Goal: Transaction & Acquisition: Download file/media

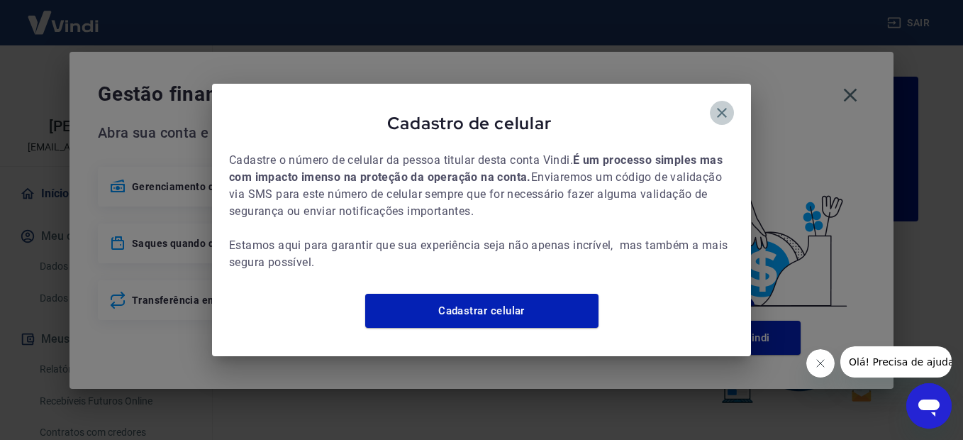
click at [721, 108] on icon "button" at bounding box center [722, 113] width 10 height 10
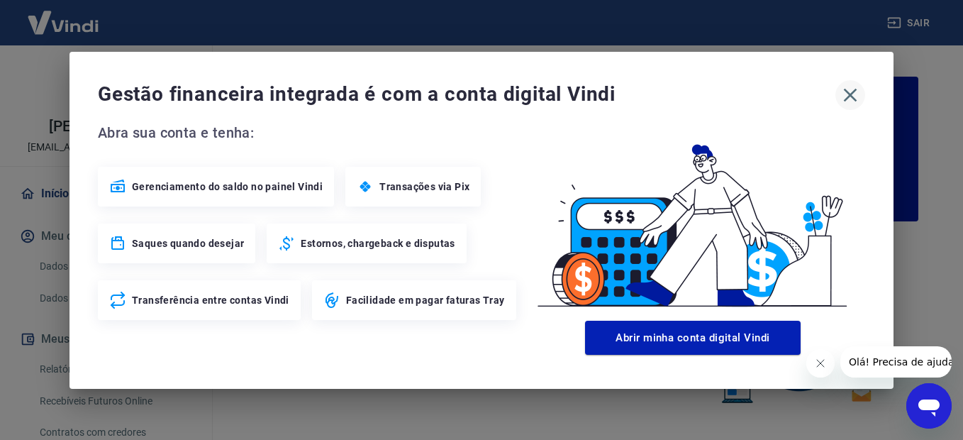
click at [853, 92] on icon "button" at bounding box center [850, 94] width 13 height 13
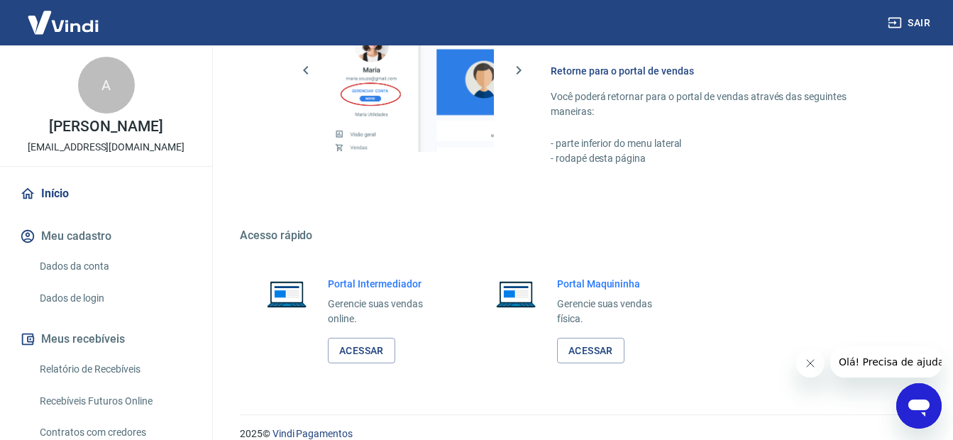
scroll to position [871, 0]
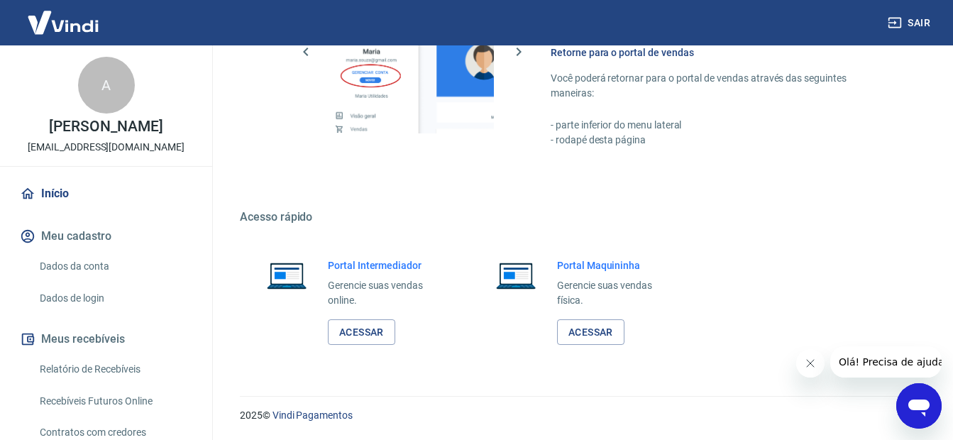
drag, startPoint x: 956, startPoint y: 93, endPoint x: 19, endPoint y: 10, distance: 940.7
click at [343, 333] on link "Acessar" at bounding box center [361, 332] width 67 height 26
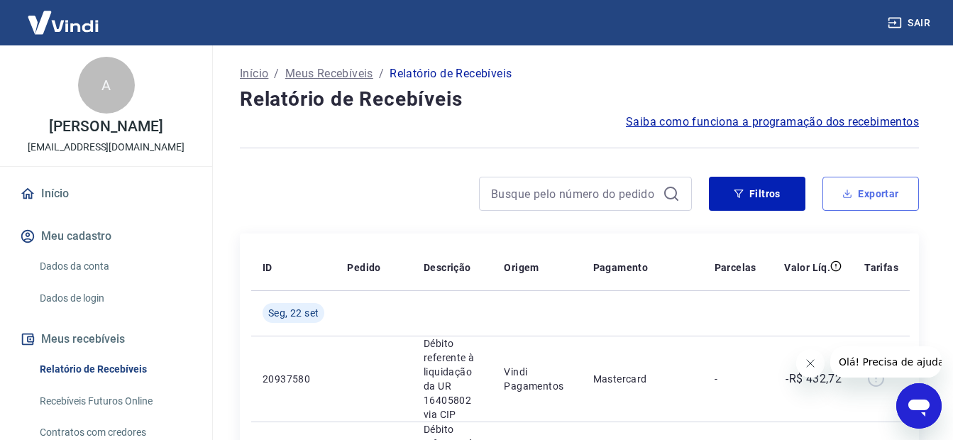
click at [871, 191] on button "Exportar" at bounding box center [870, 194] width 96 height 34
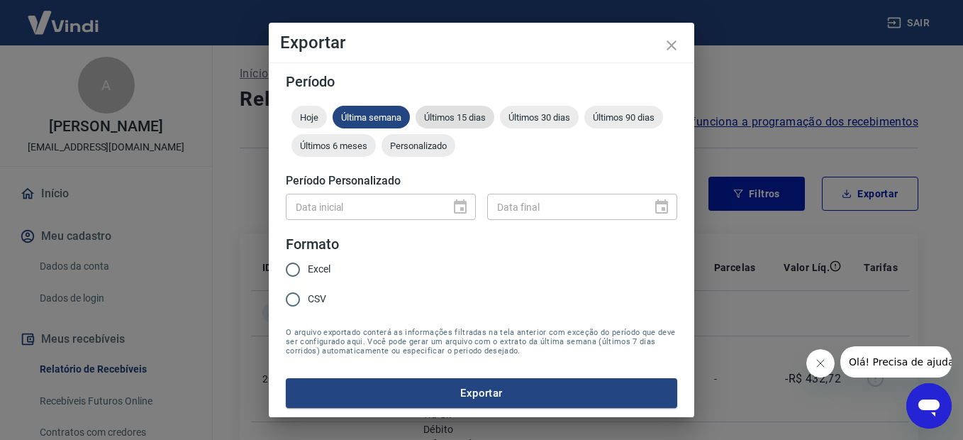
click at [455, 113] on span "Últimos 15 dias" at bounding box center [455, 117] width 79 height 11
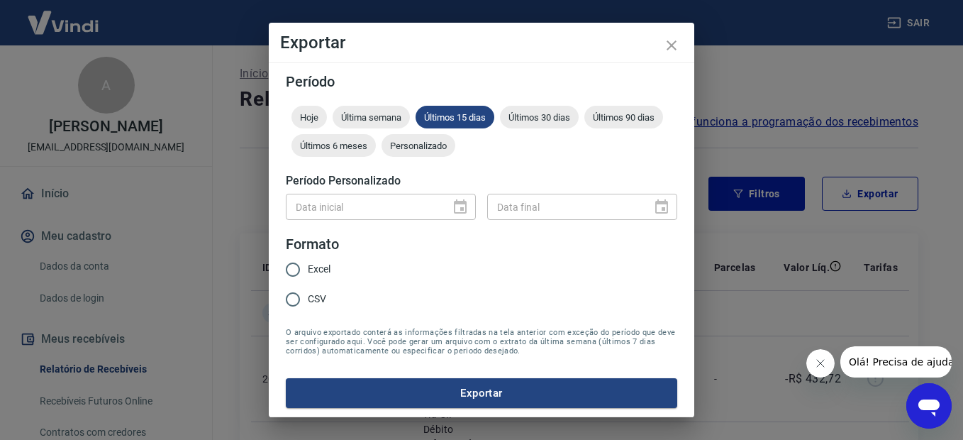
click at [292, 300] on input "CSV" at bounding box center [293, 299] width 30 height 30
radio input "true"
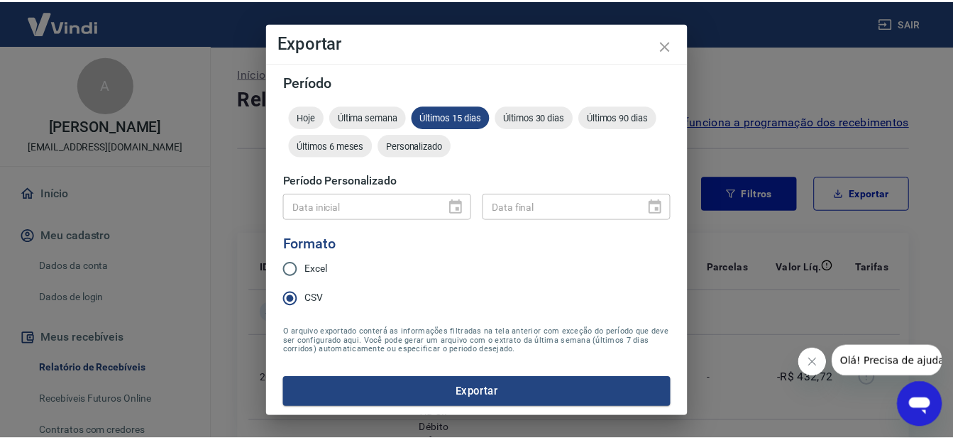
scroll to position [3, 0]
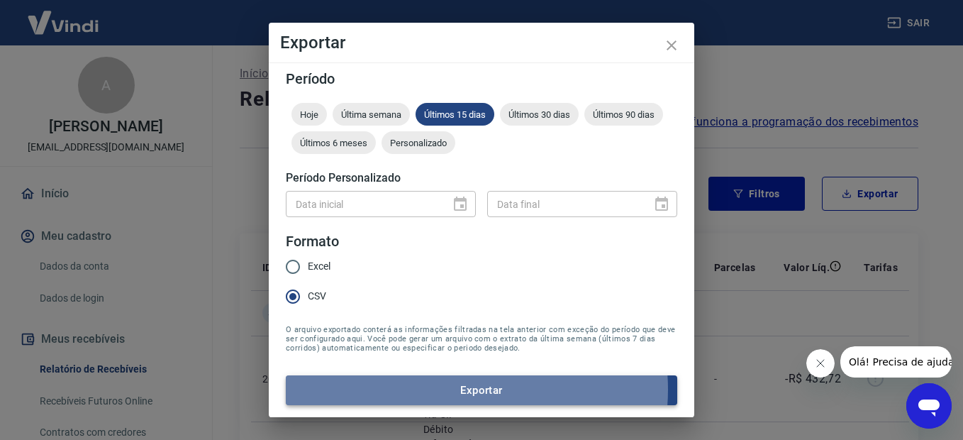
click at [462, 389] on button "Exportar" at bounding box center [482, 390] width 392 height 30
